Goal: Task Accomplishment & Management: Use online tool/utility

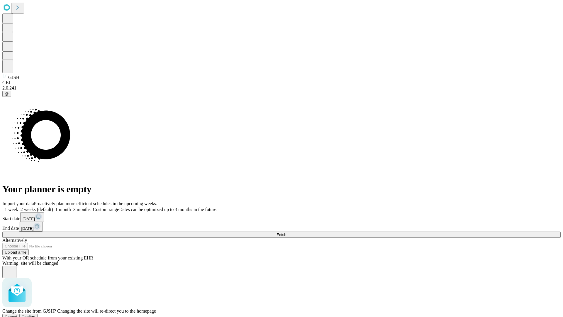
click at [35, 314] on span "Confirm" at bounding box center [29, 316] width 14 height 4
click at [18, 207] on label "1 week" at bounding box center [10, 209] width 16 height 5
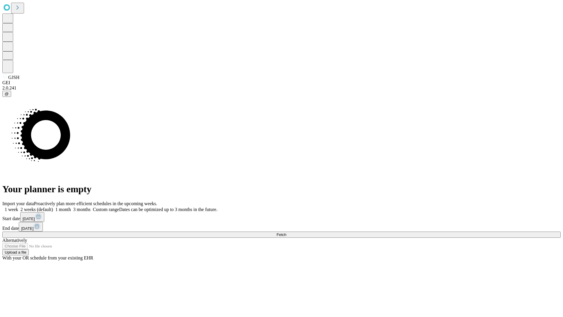
click at [286, 232] on span "Fetch" at bounding box center [281, 234] width 10 height 4
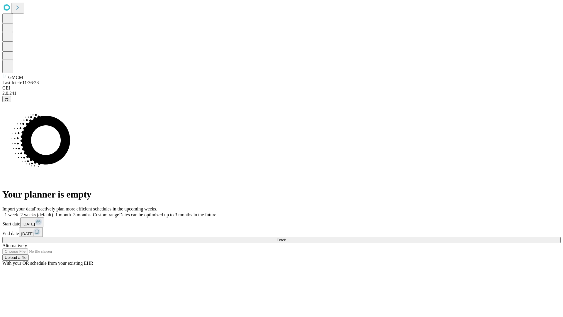
click at [18, 212] on label "1 week" at bounding box center [10, 214] width 16 height 5
click at [286, 237] on span "Fetch" at bounding box center [281, 239] width 10 height 4
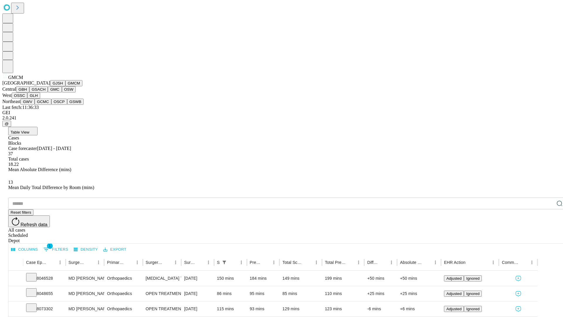
click at [29, 92] on button "GBH" at bounding box center [22, 89] width 13 height 6
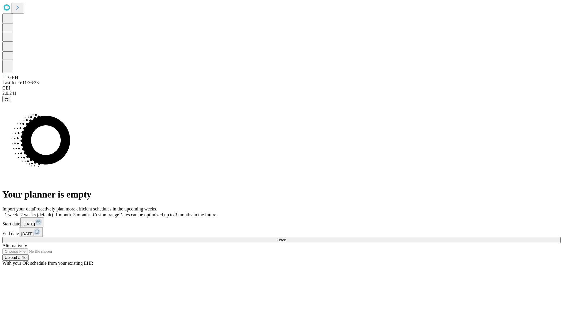
click at [18, 212] on label "1 week" at bounding box center [10, 214] width 16 height 5
click at [286, 237] on span "Fetch" at bounding box center [281, 239] width 10 height 4
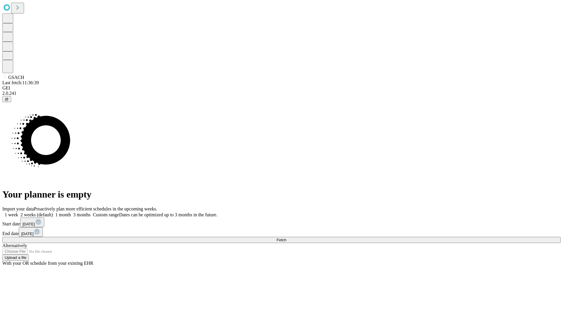
click at [18, 212] on label "1 week" at bounding box center [10, 214] width 16 height 5
click at [286, 237] on span "Fetch" at bounding box center [281, 239] width 10 height 4
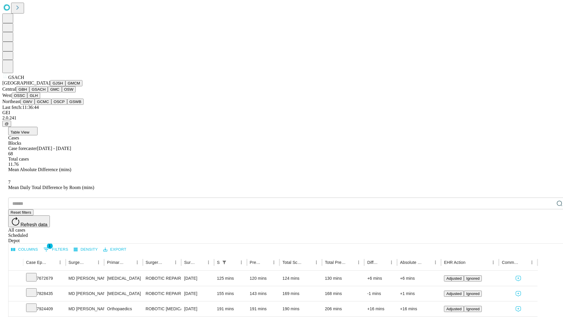
click at [48, 92] on button "GMC" at bounding box center [55, 89] width 14 height 6
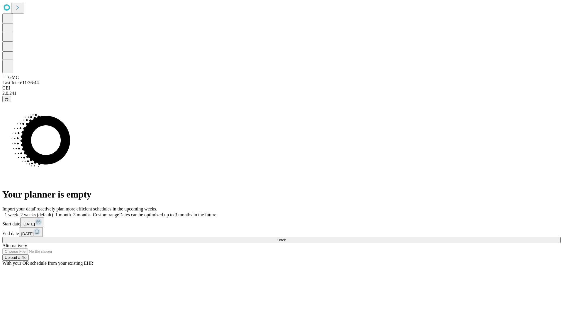
click at [286, 237] on span "Fetch" at bounding box center [281, 239] width 10 height 4
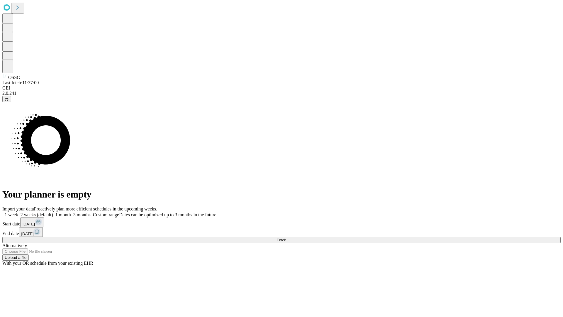
click at [18, 212] on label "1 week" at bounding box center [10, 214] width 16 height 5
click at [286, 237] on span "Fetch" at bounding box center [281, 239] width 10 height 4
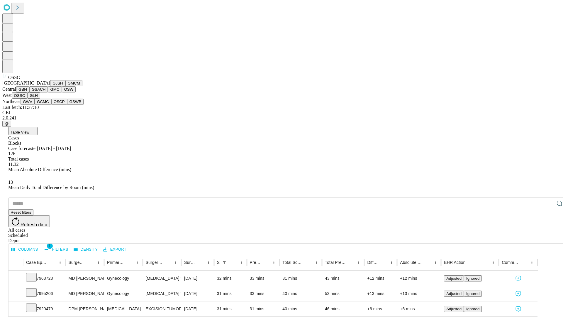
click at [40, 98] on button "GLH" at bounding box center [33, 95] width 13 height 6
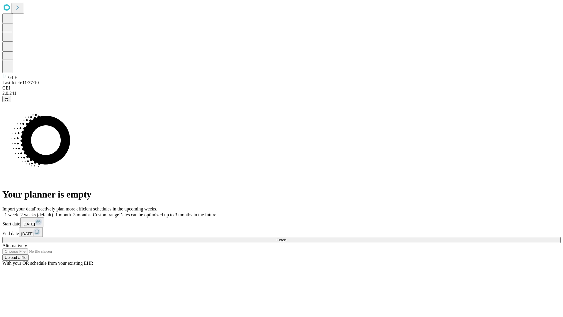
click at [286, 237] on span "Fetch" at bounding box center [281, 239] width 10 height 4
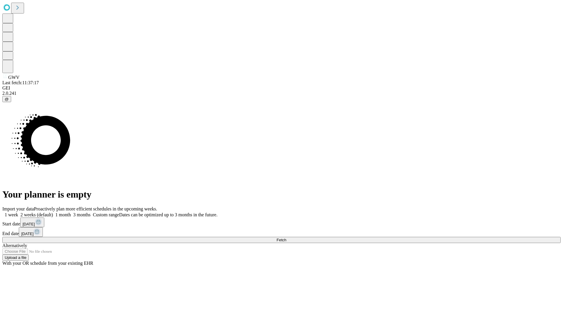
click at [18, 212] on label "1 week" at bounding box center [10, 214] width 16 height 5
click at [286, 237] on span "Fetch" at bounding box center [281, 239] width 10 height 4
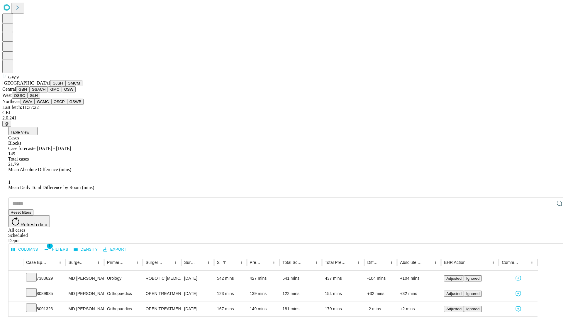
click at [45, 105] on button "GCMC" at bounding box center [43, 101] width 17 height 6
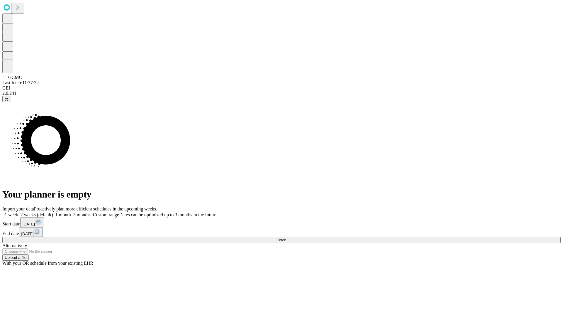
click at [18, 212] on label "1 week" at bounding box center [10, 214] width 16 height 5
click at [286, 237] on span "Fetch" at bounding box center [281, 239] width 10 height 4
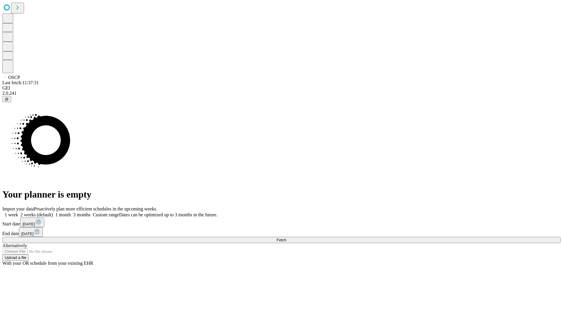
click at [18, 212] on label "1 week" at bounding box center [10, 214] width 16 height 5
click at [286, 237] on span "Fetch" at bounding box center [281, 239] width 10 height 4
